Goal: Information Seeking & Learning: Learn about a topic

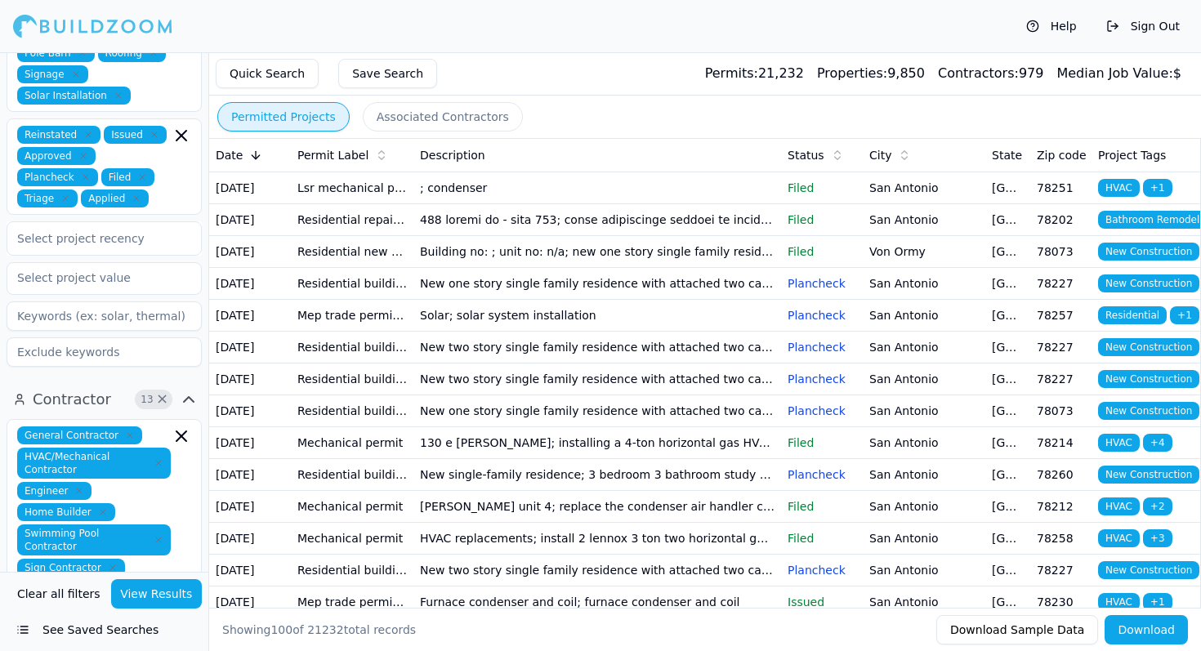
scroll to position [630, 0]
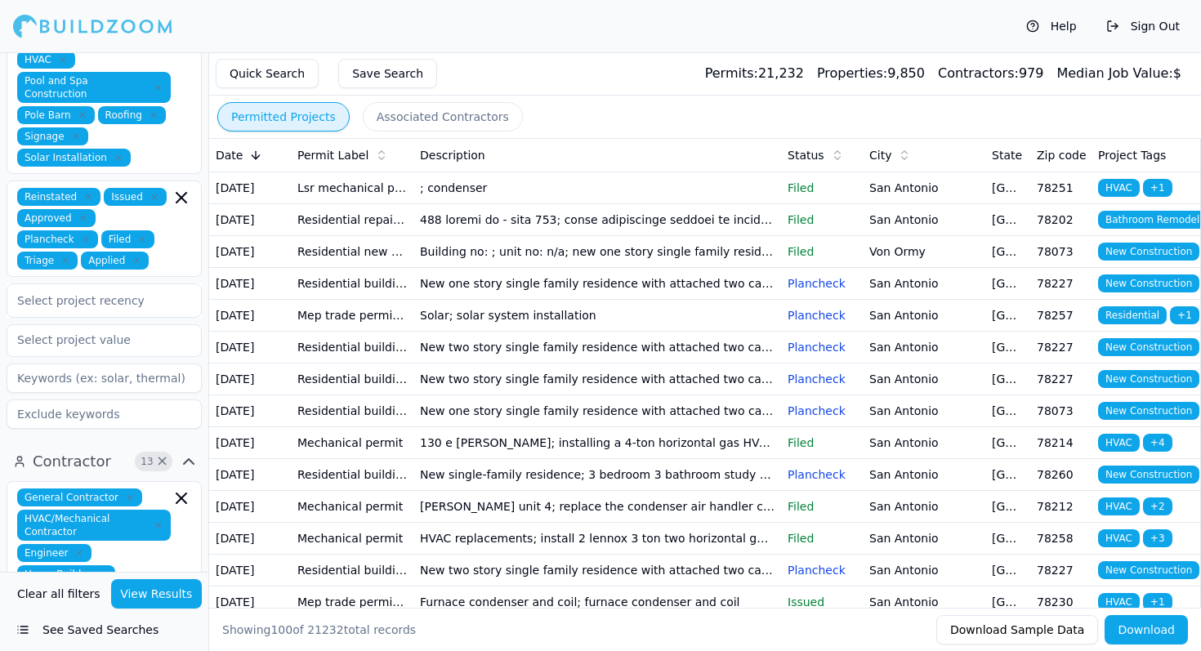
click at [176, 593] on button "View Results" at bounding box center [157, 593] width 92 height 29
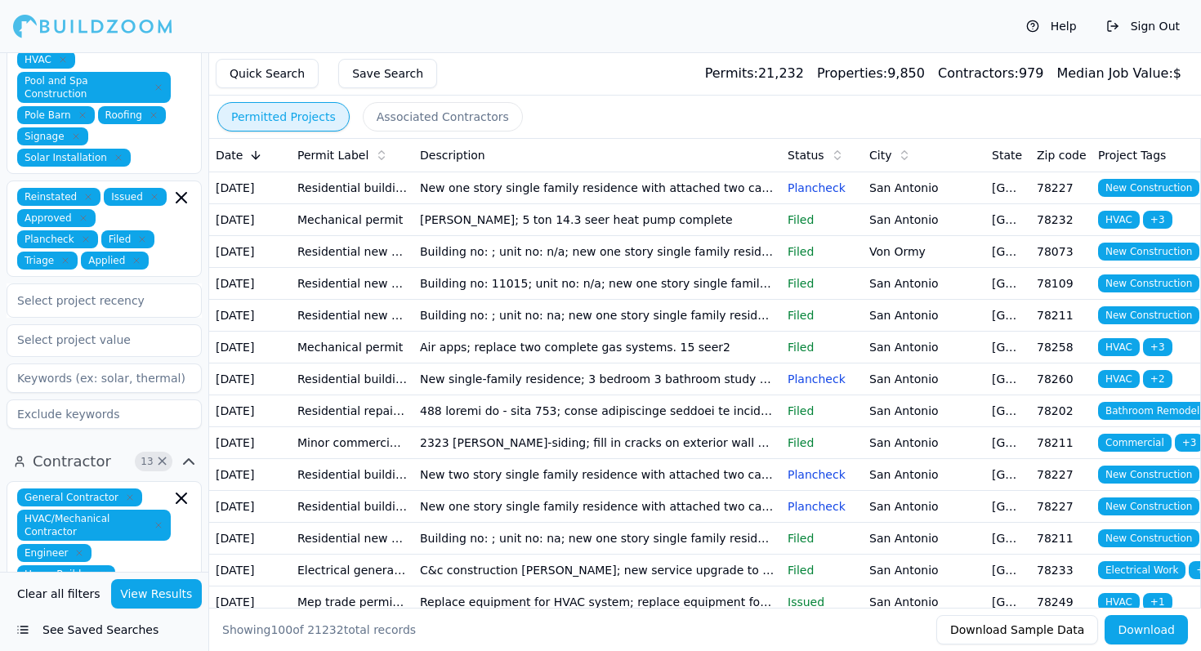
click at [355, 426] on td "Residential repair permit" at bounding box center [352, 411] width 123 height 32
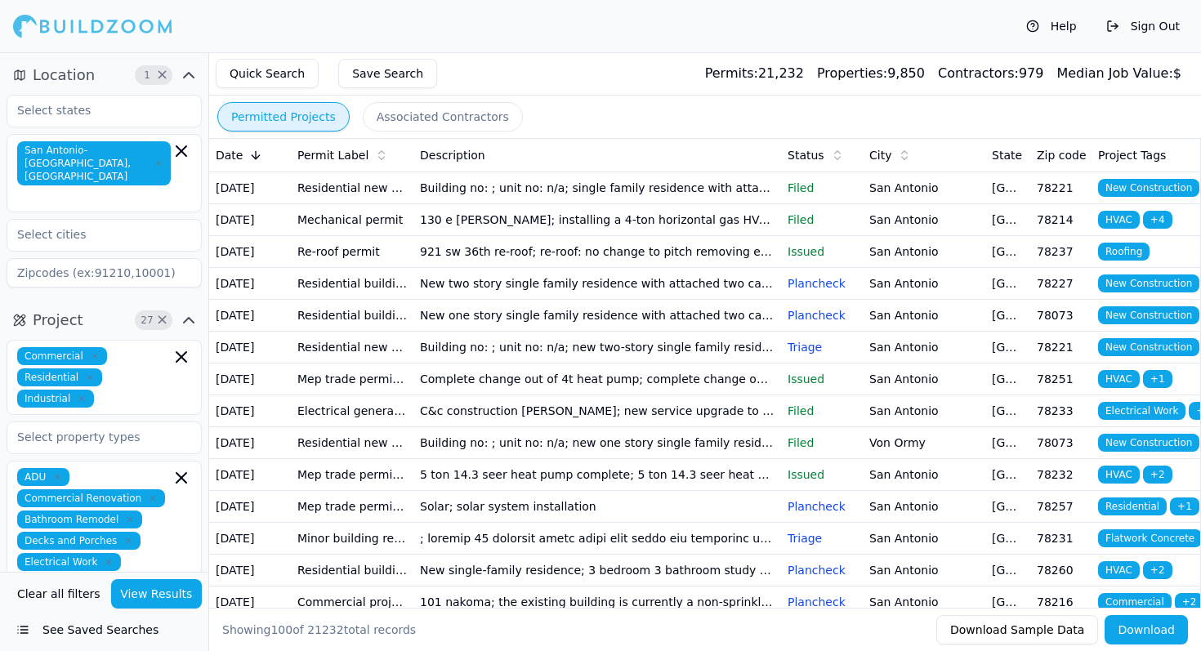
click at [163, 596] on button "View Results" at bounding box center [157, 593] width 92 height 29
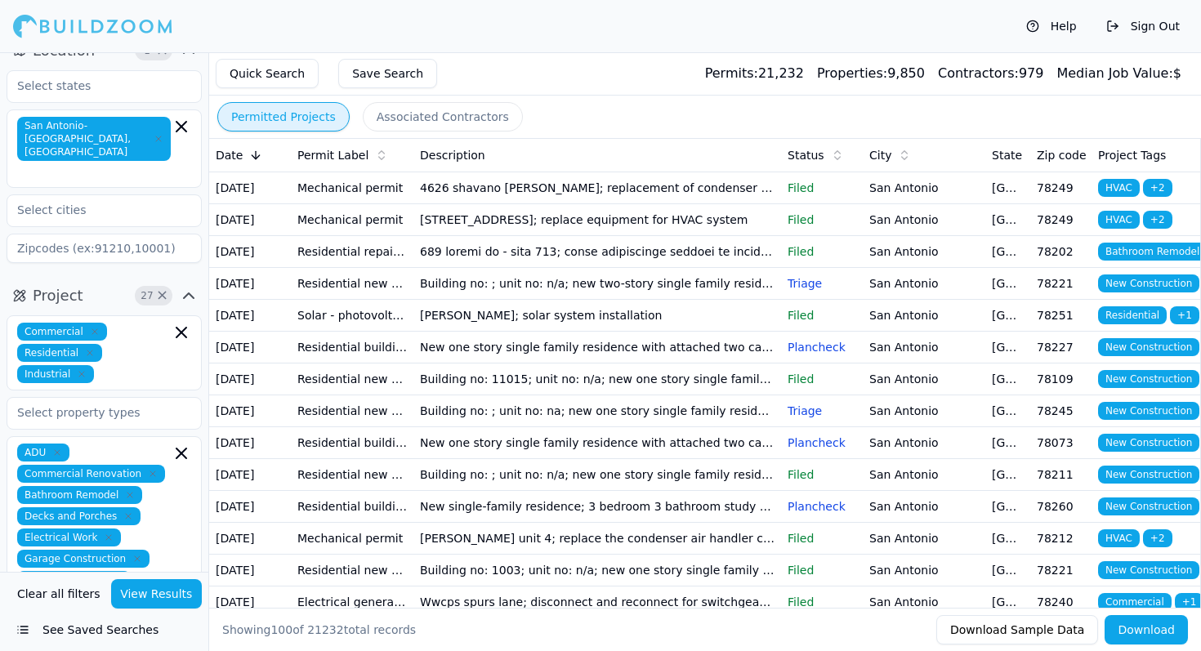
click at [683, 267] on td at bounding box center [597, 251] width 368 height 32
